Goal: Submit feedback/report problem: Submit feedback/report problem

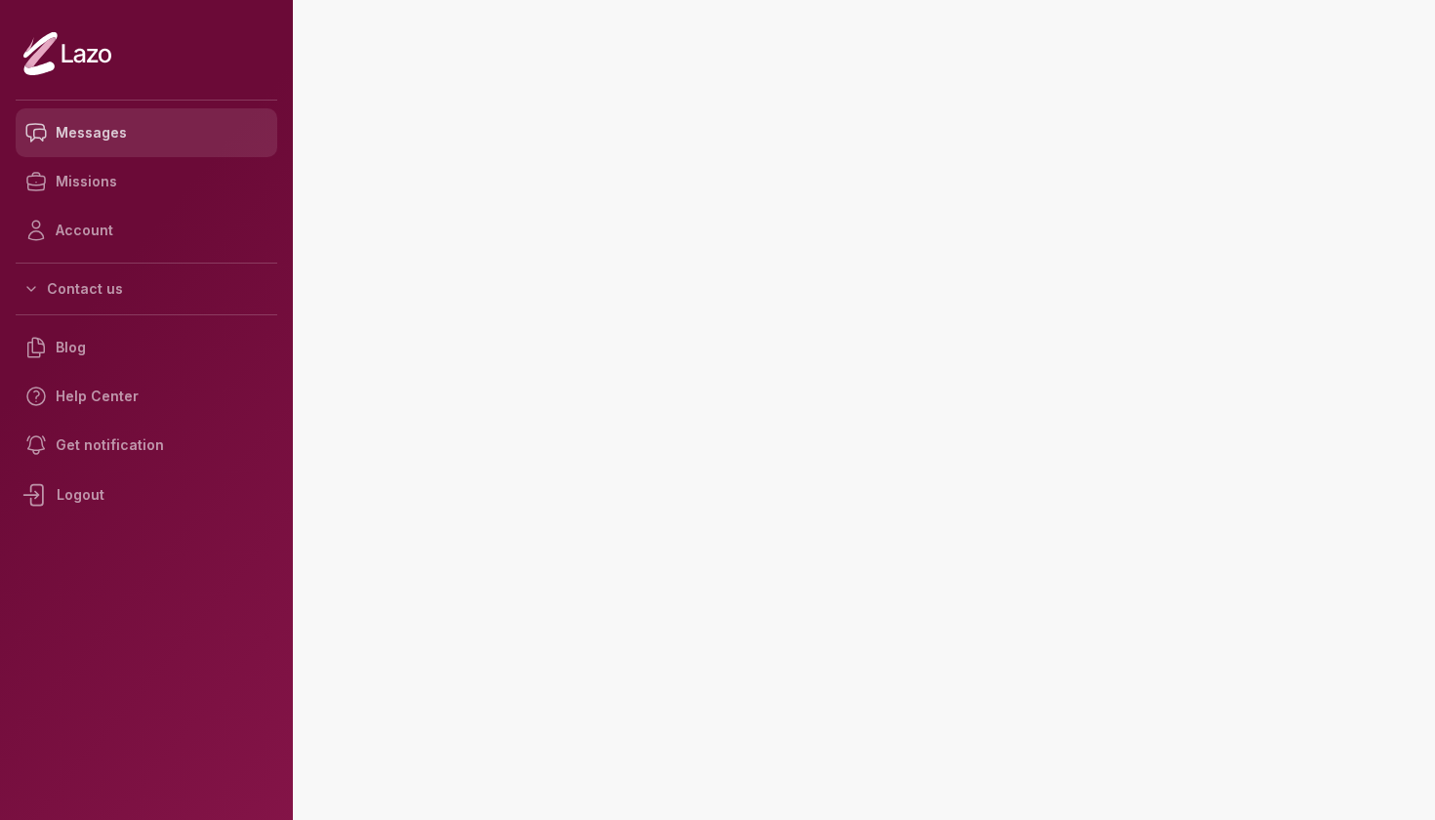
click at [122, 127] on link "Messages" at bounding box center [147, 132] width 262 height 49
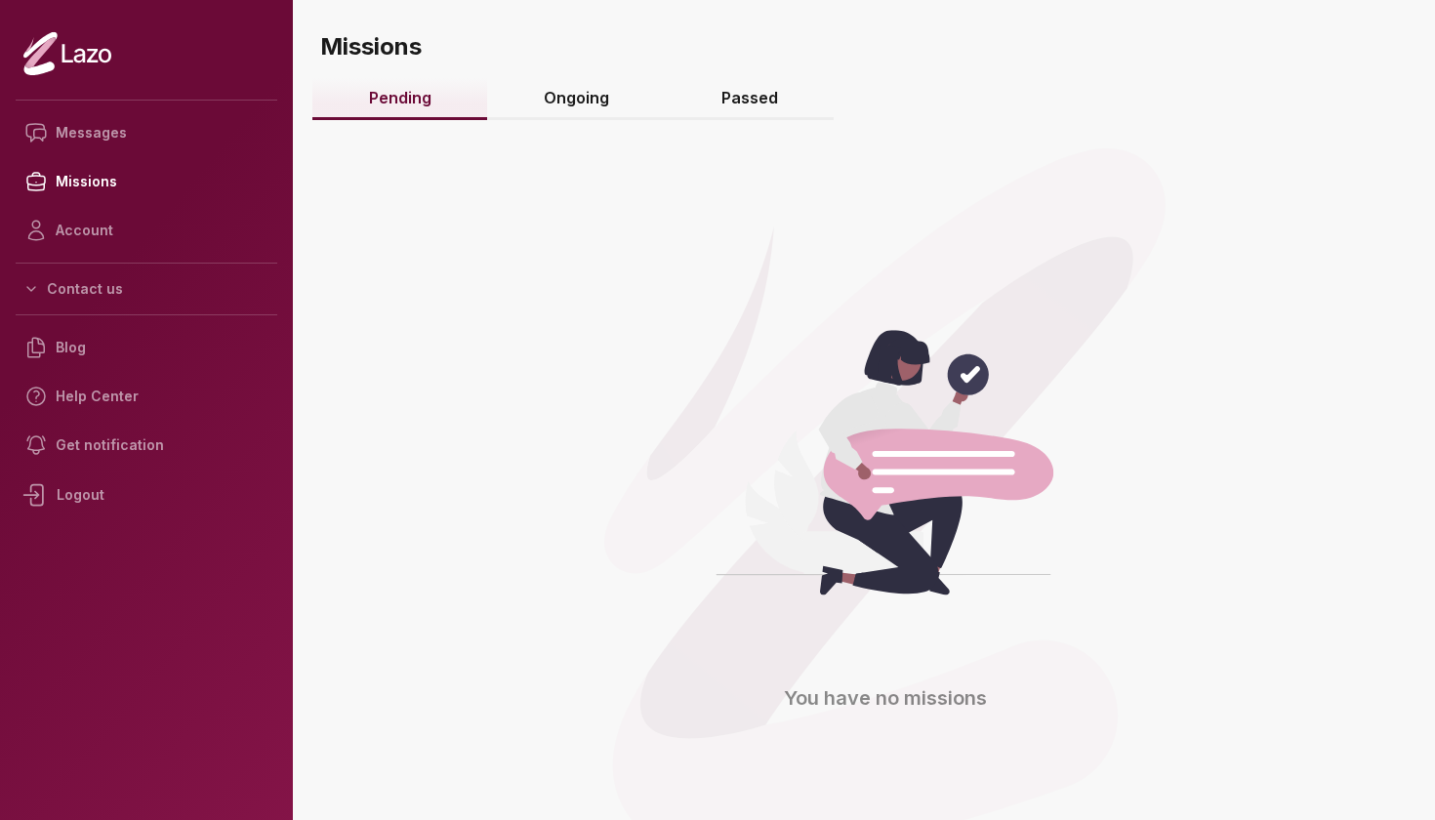
click at [722, 102] on link "Passed" at bounding box center [749, 99] width 169 height 42
click at [752, 104] on link "Passed" at bounding box center [749, 99] width 169 height 42
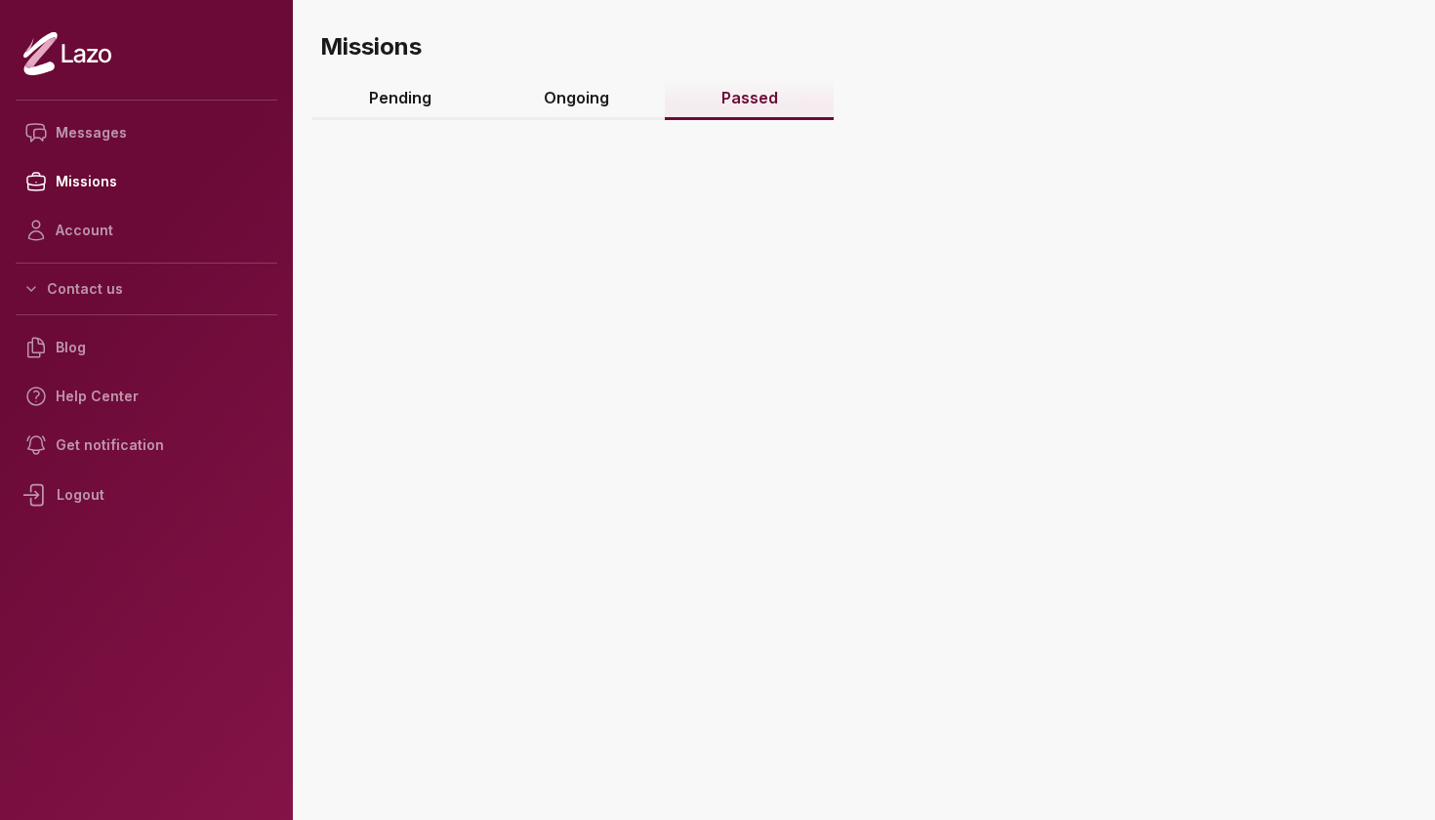
click at [726, 95] on link "Passed" at bounding box center [749, 99] width 169 height 42
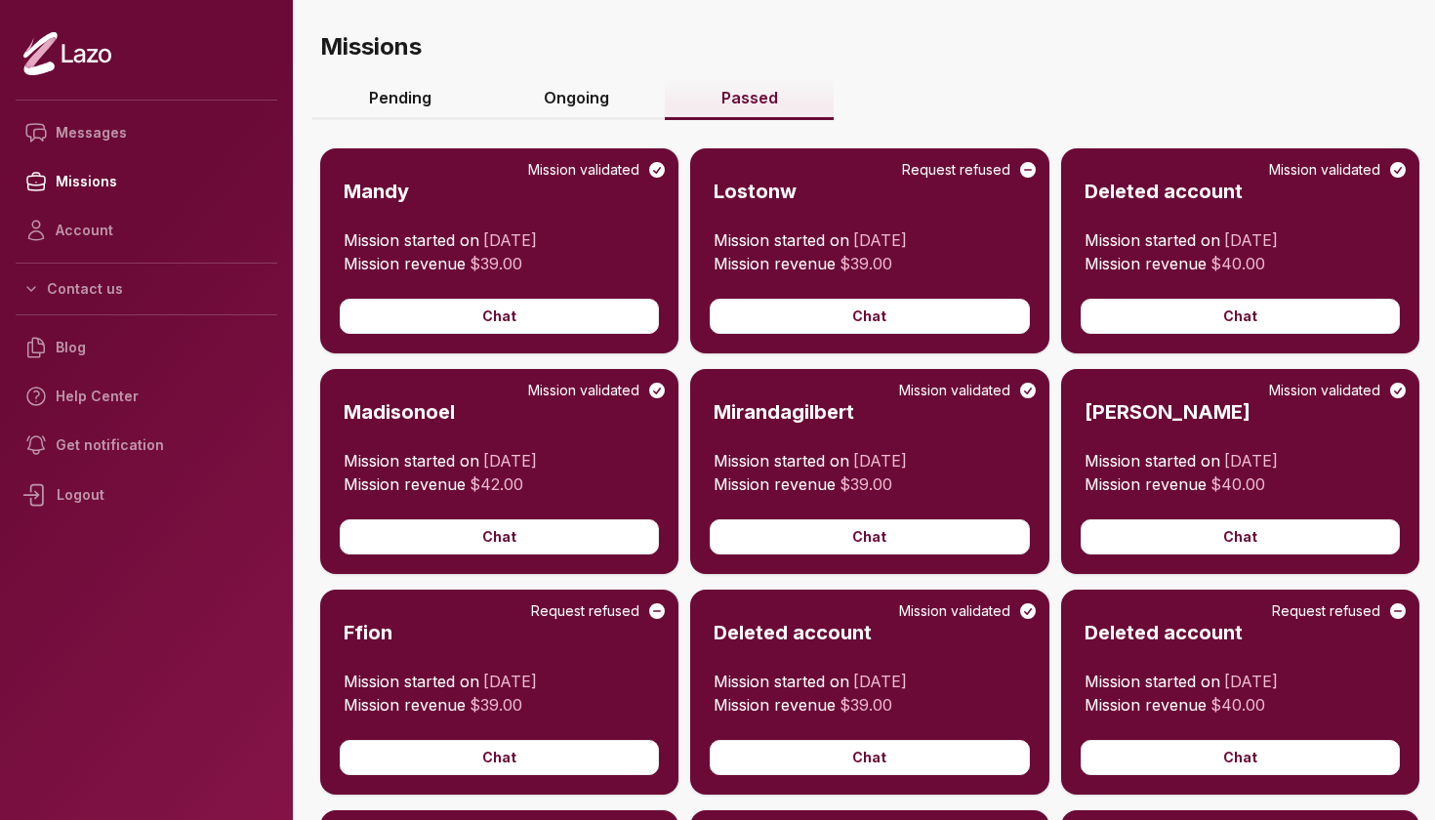
click at [597, 100] on link "Ongoing" at bounding box center [576, 99] width 178 height 42
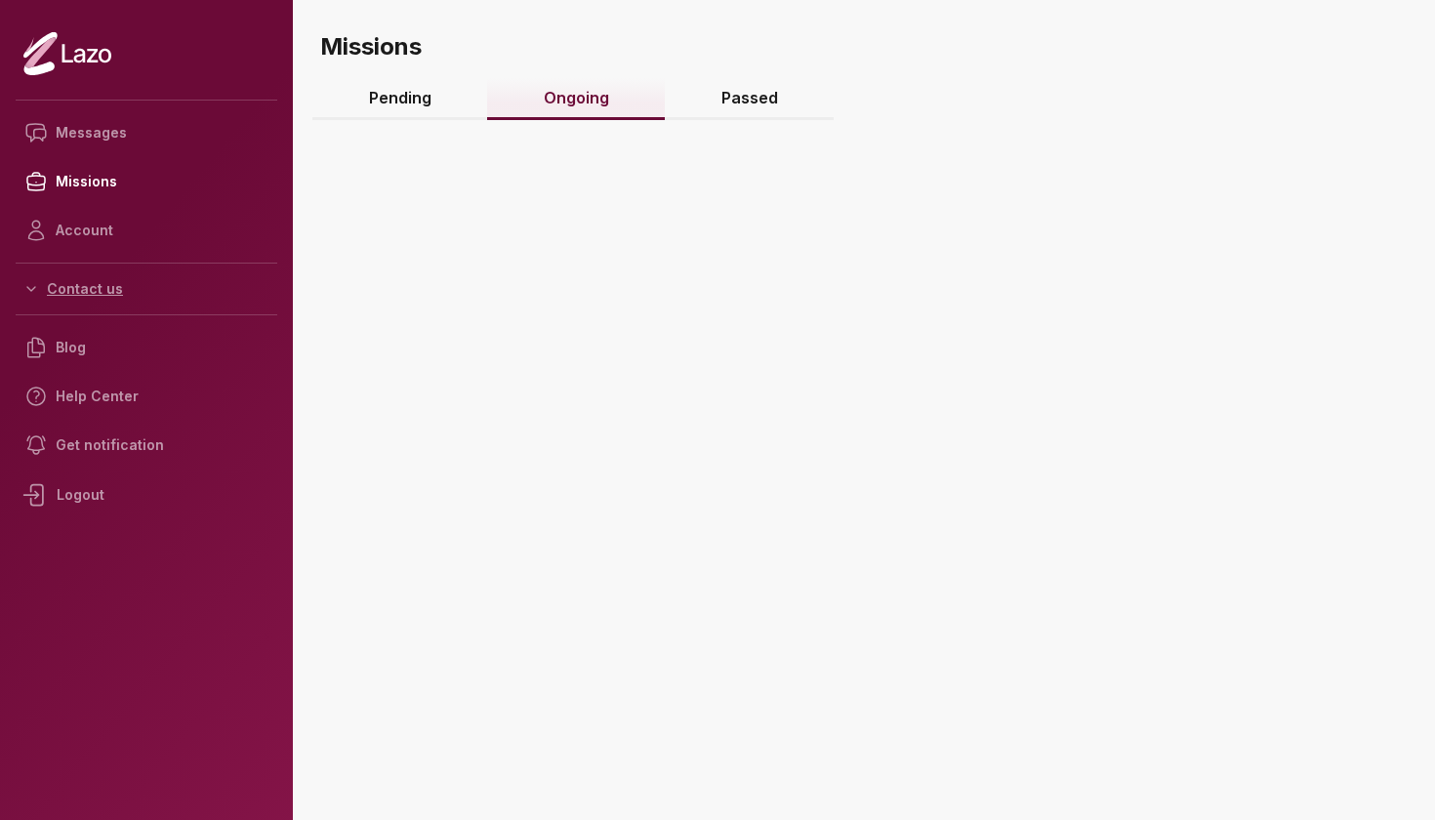
click at [116, 299] on button "Contact us" at bounding box center [147, 288] width 262 height 35
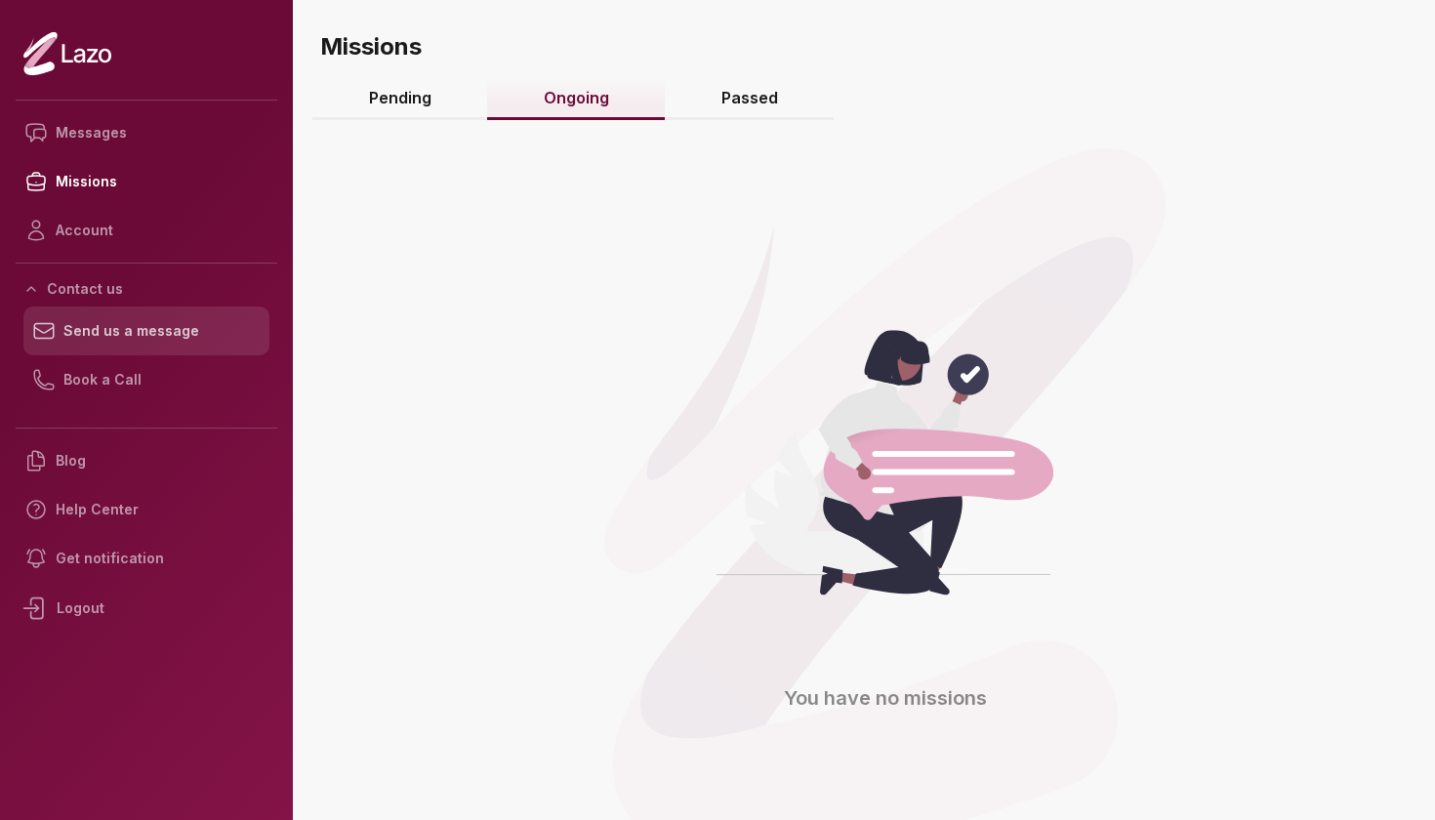
click at [141, 338] on link "Send us a message" at bounding box center [146, 331] width 246 height 49
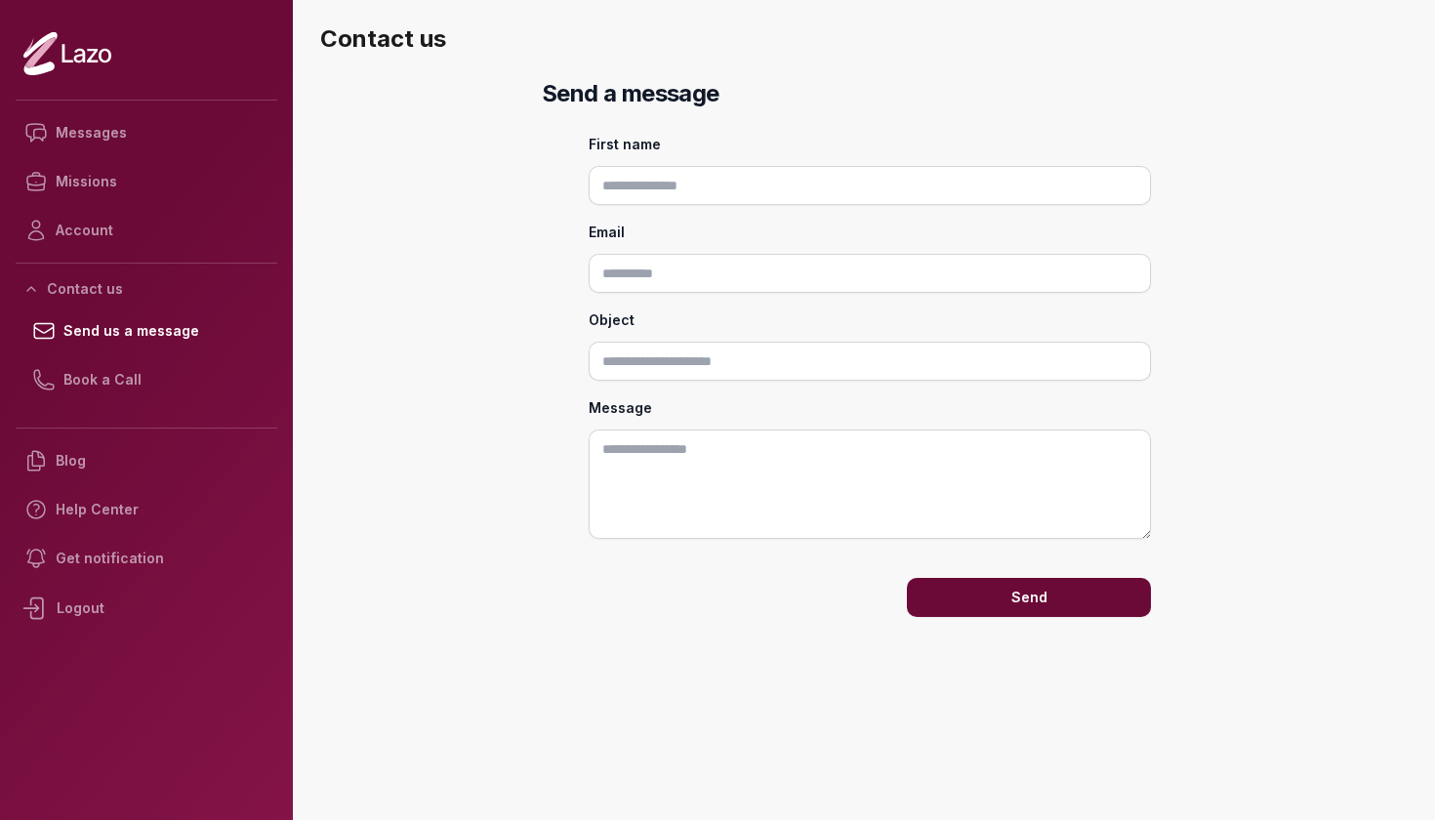
click at [706, 187] on input "First name" at bounding box center [870, 185] width 562 height 39
type input "*****"
click at [676, 270] on input "Email" at bounding box center [870, 273] width 562 height 39
type input "**********"
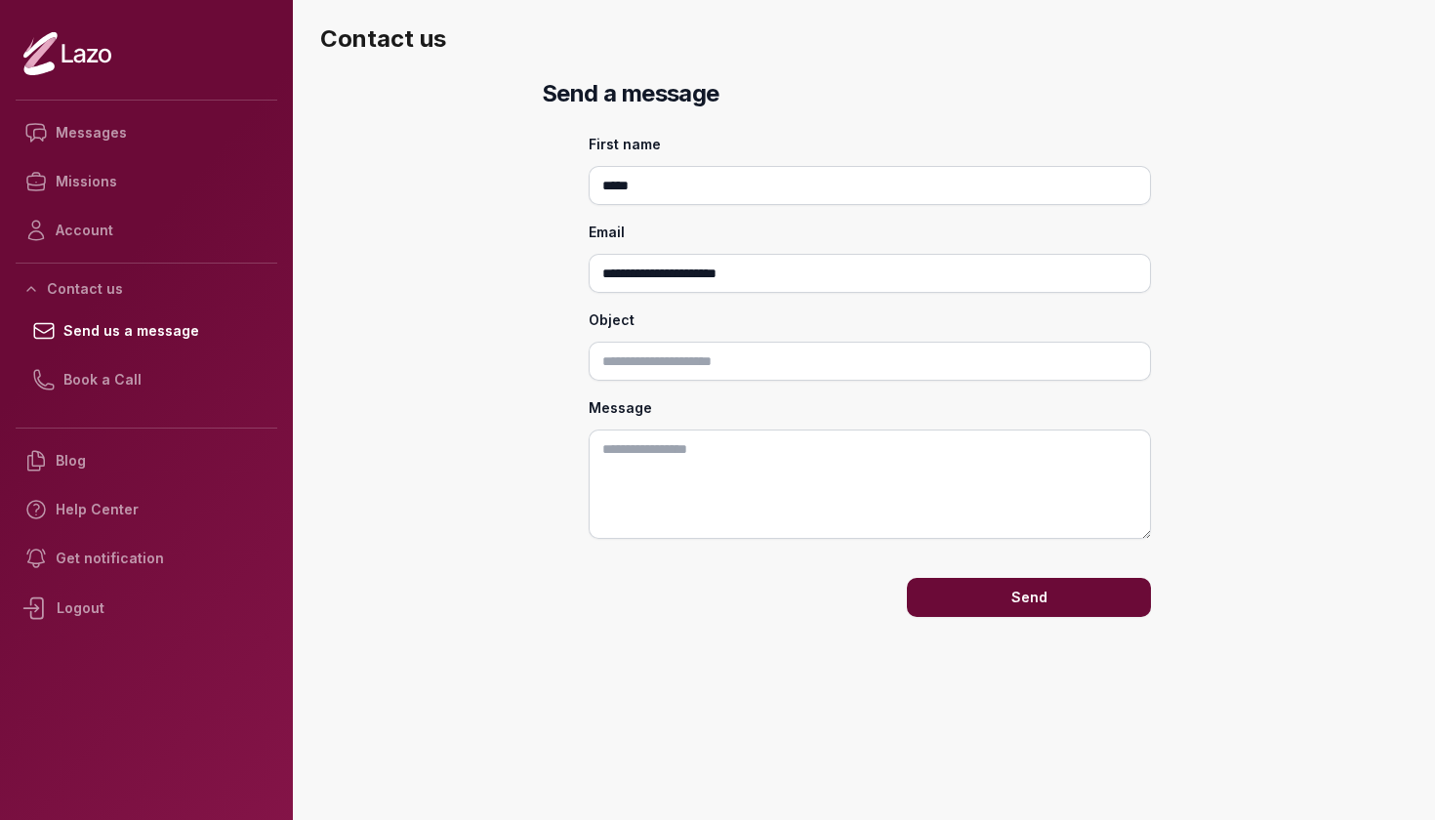
click at [648, 371] on input "Object" at bounding box center [870, 361] width 562 height 39
type input "**********"
click at [679, 450] on textarea "Message" at bounding box center [870, 484] width 562 height 109
type textarea "**********"
click at [997, 604] on button "Send" at bounding box center [1029, 597] width 244 height 39
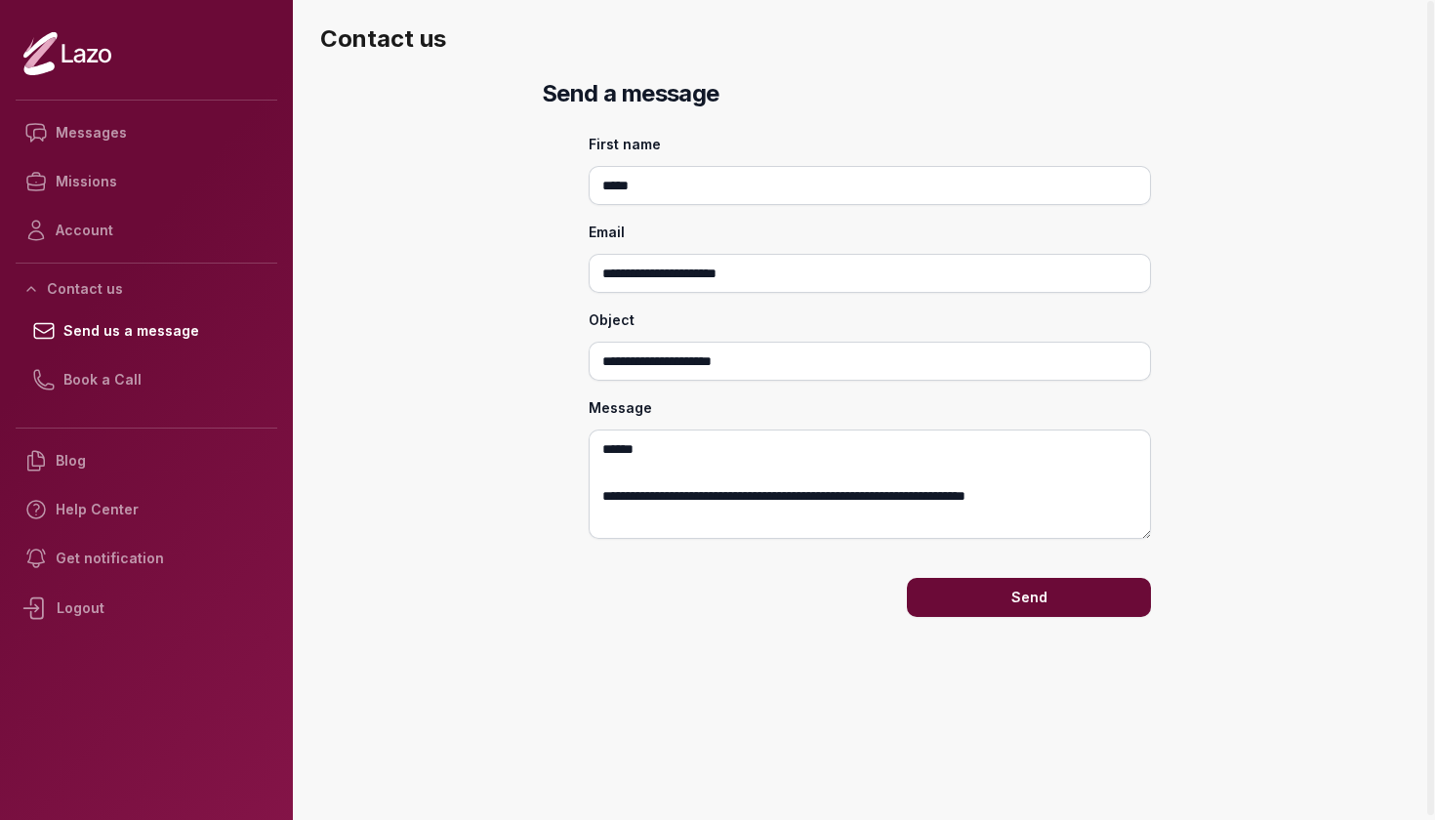
click at [1054, 596] on button "Send" at bounding box center [1029, 597] width 244 height 39
click at [1010, 585] on button "Send" at bounding box center [1029, 597] width 244 height 39
click at [119, 137] on link "Messages" at bounding box center [147, 132] width 262 height 49
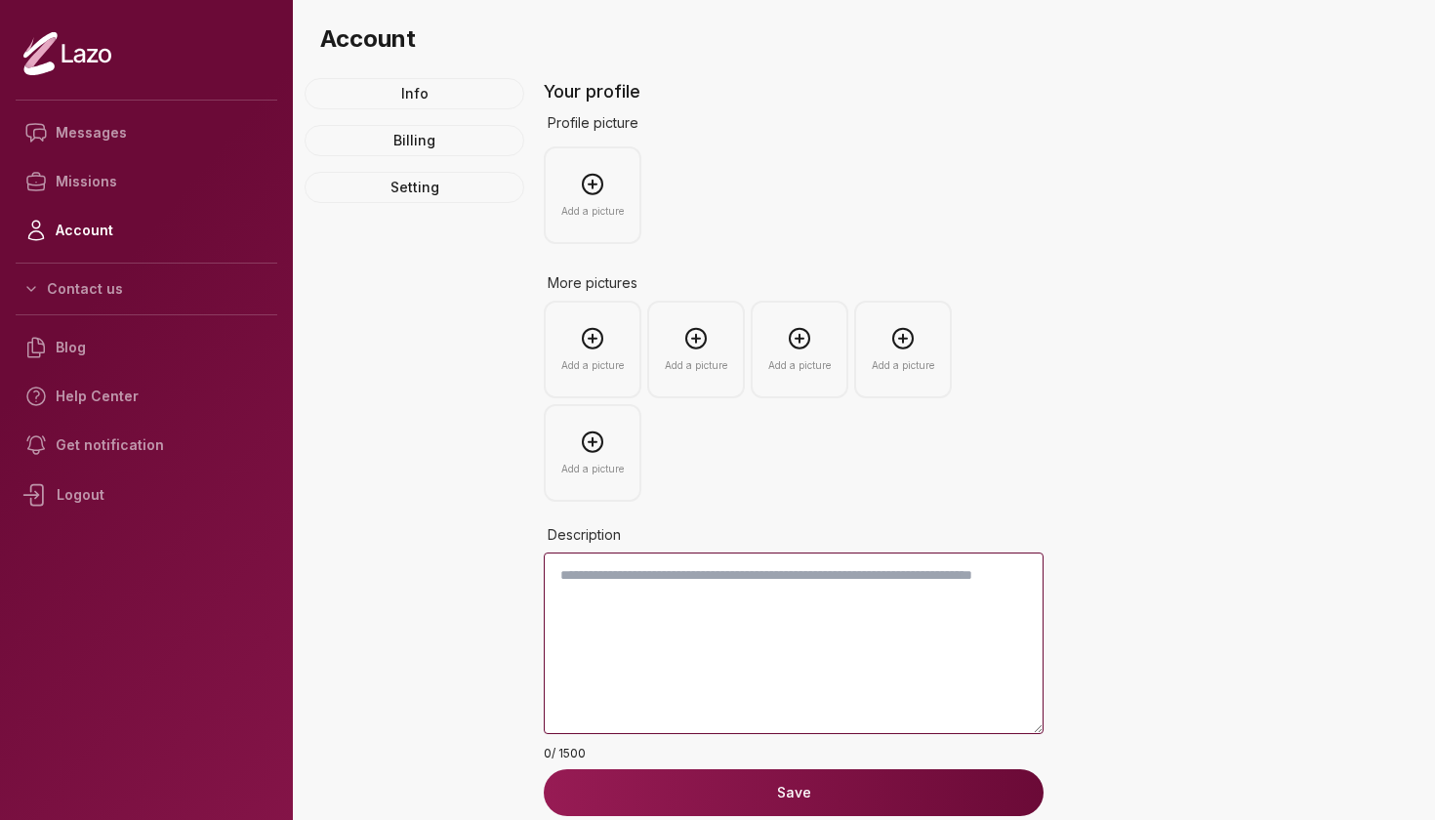
click at [810, 269] on label "More pictures" at bounding box center [794, 283] width 500 height 35
click at [113, 345] on link "Blog" at bounding box center [147, 347] width 262 height 49
